Goal: Information Seeking & Learning: Learn about a topic

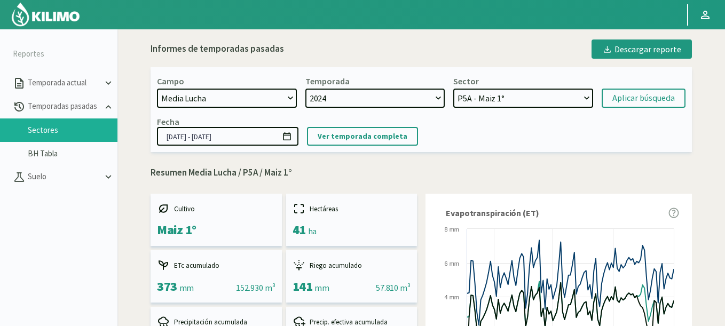
select select "1313: Object"
click at [453, 89] on select "Media Lucha 4 - Maiz 1° Media Lucha 3 - Maiz 1° Media Lucha 2 - Maiz 1° Media L…" at bounding box center [523, 98] width 140 height 19
click at [629, 89] on form "Campo [DATE] 8 Fuegos Acograpes - Ag. [PERSON_NAME] - Ag. [GEOGRAPHIC_DATA] Aco…" at bounding box center [421, 92] width 528 height 32
click at [627, 94] on div "Aplicar búsqueda" at bounding box center [643, 98] width 62 height 13
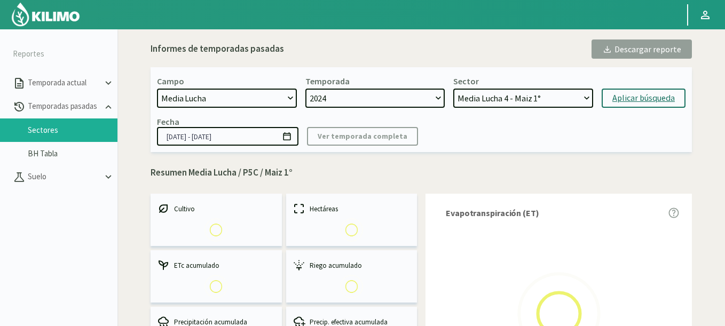
select select "29: Object"
type input "[DATE] - [DATE]"
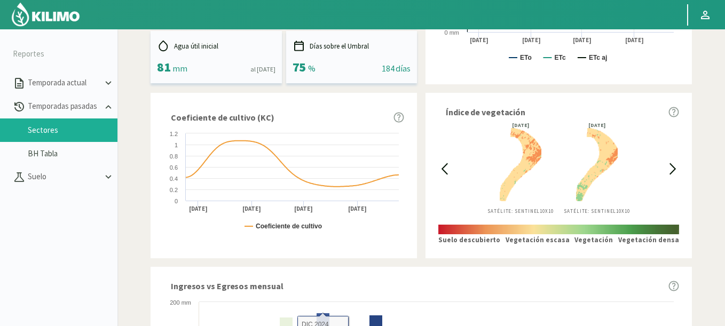
scroll to position [256, 0]
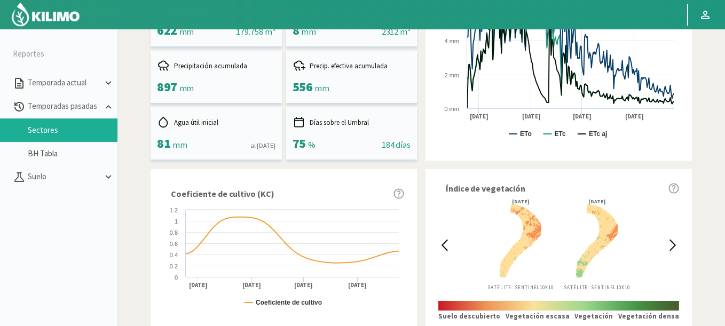
drag, startPoint x: 443, startPoint y: 253, endPoint x: 445, endPoint y: 245, distance: 7.6
click at [443, 253] on div at bounding box center [444, 245] width 12 height 92
click at [446, 244] on icon at bounding box center [444, 245] width 12 height 12
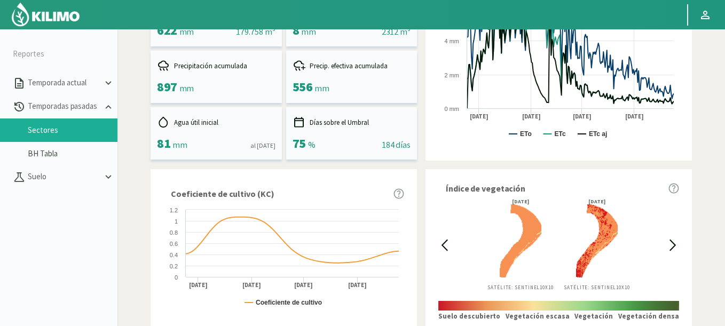
click at [446, 244] on icon at bounding box center [444, 245] width 12 height 12
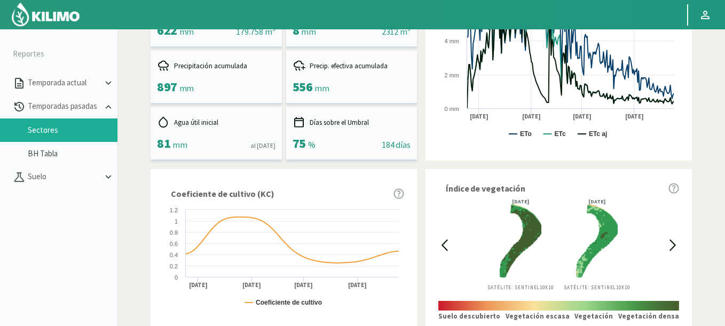
click at [446, 244] on icon at bounding box center [444, 245] width 12 height 12
click at [670, 245] on icon at bounding box center [672, 245] width 12 height 12
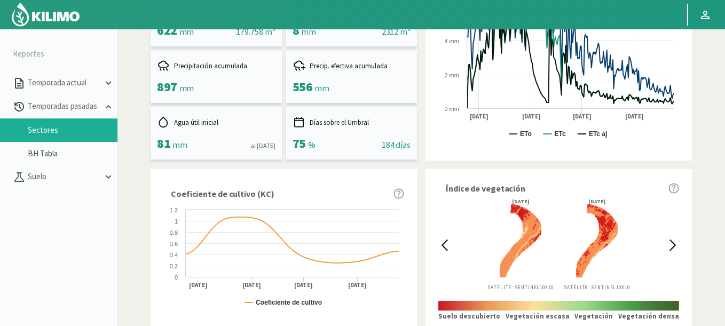
click at [441, 245] on icon at bounding box center [444, 245] width 12 height 12
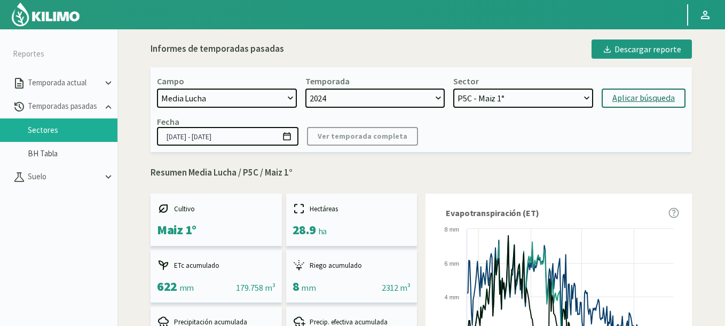
scroll to position [320, 0]
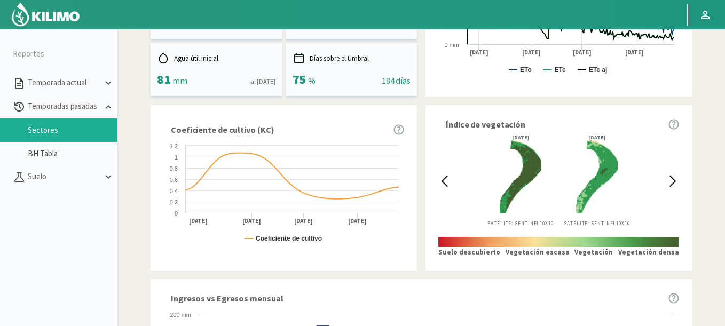
click at [678, 179] on icon at bounding box center [672, 181] width 12 height 12
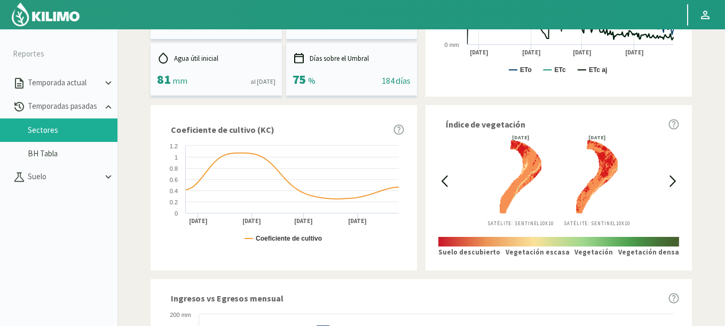
click at [447, 178] on icon at bounding box center [444, 181] width 12 height 12
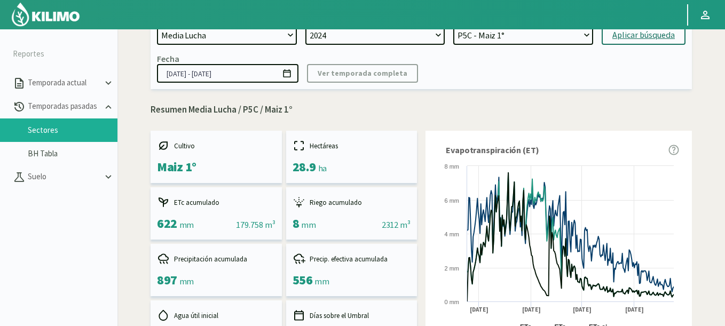
scroll to position [41, 0]
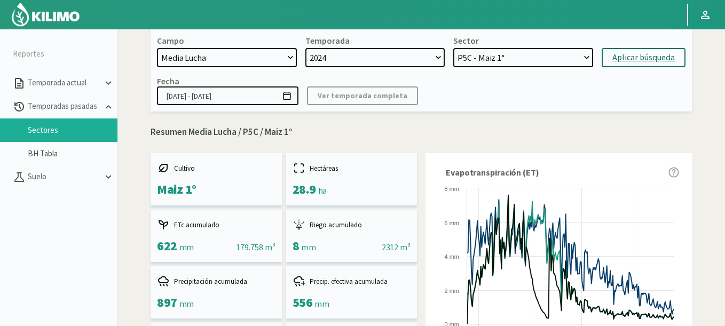
click at [289, 101] on icon at bounding box center [287, 96] width 10 height 10
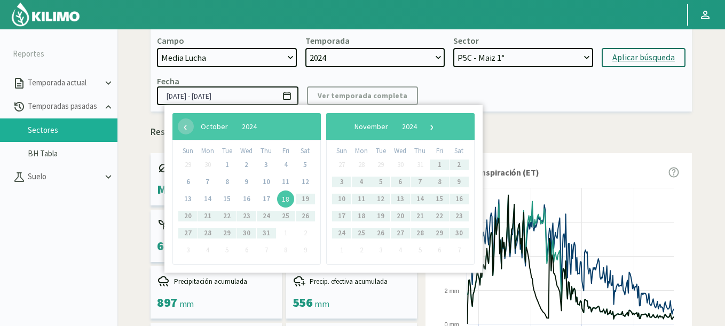
click at [500, 53] on select "Media Lucha 4 - Maiz 1° Media Lucha 3 - Maiz 1° Media Lucha 2 - Maiz 1° Media L…" at bounding box center [523, 57] width 140 height 19
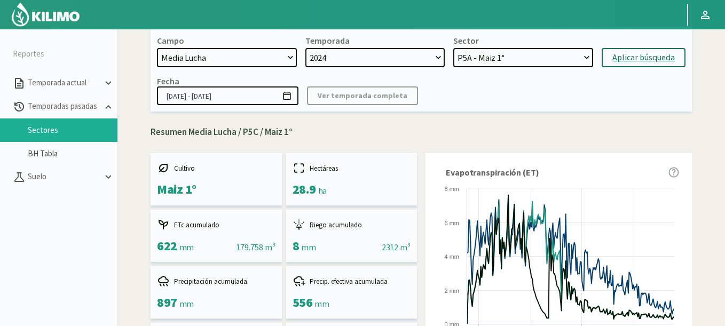
click at [453, 48] on select "Media Lucha 4 - Maiz 1° Media Lucha 3 - Maiz 1° Media Lucha 2 - Maiz 1° Media L…" at bounding box center [523, 57] width 140 height 19
click at [664, 55] on div "Aplicar búsqueda" at bounding box center [643, 57] width 62 height 13
select select "39: Object"
